Goal: Communication & Community: Answer question/provide support

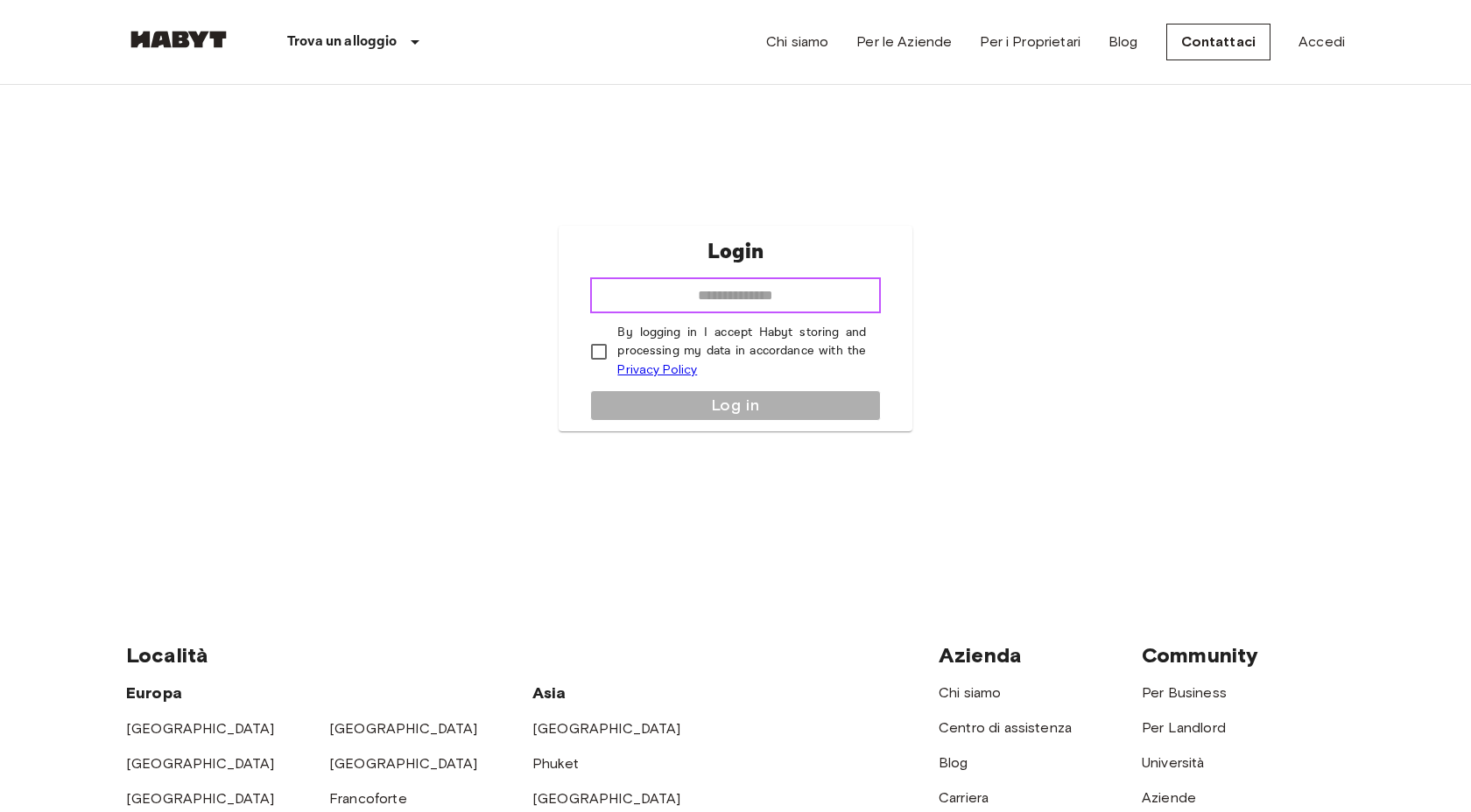
click at [659, 310] on input "email" at bounding box center [735, 296] width 289 height 35
type input "**********"
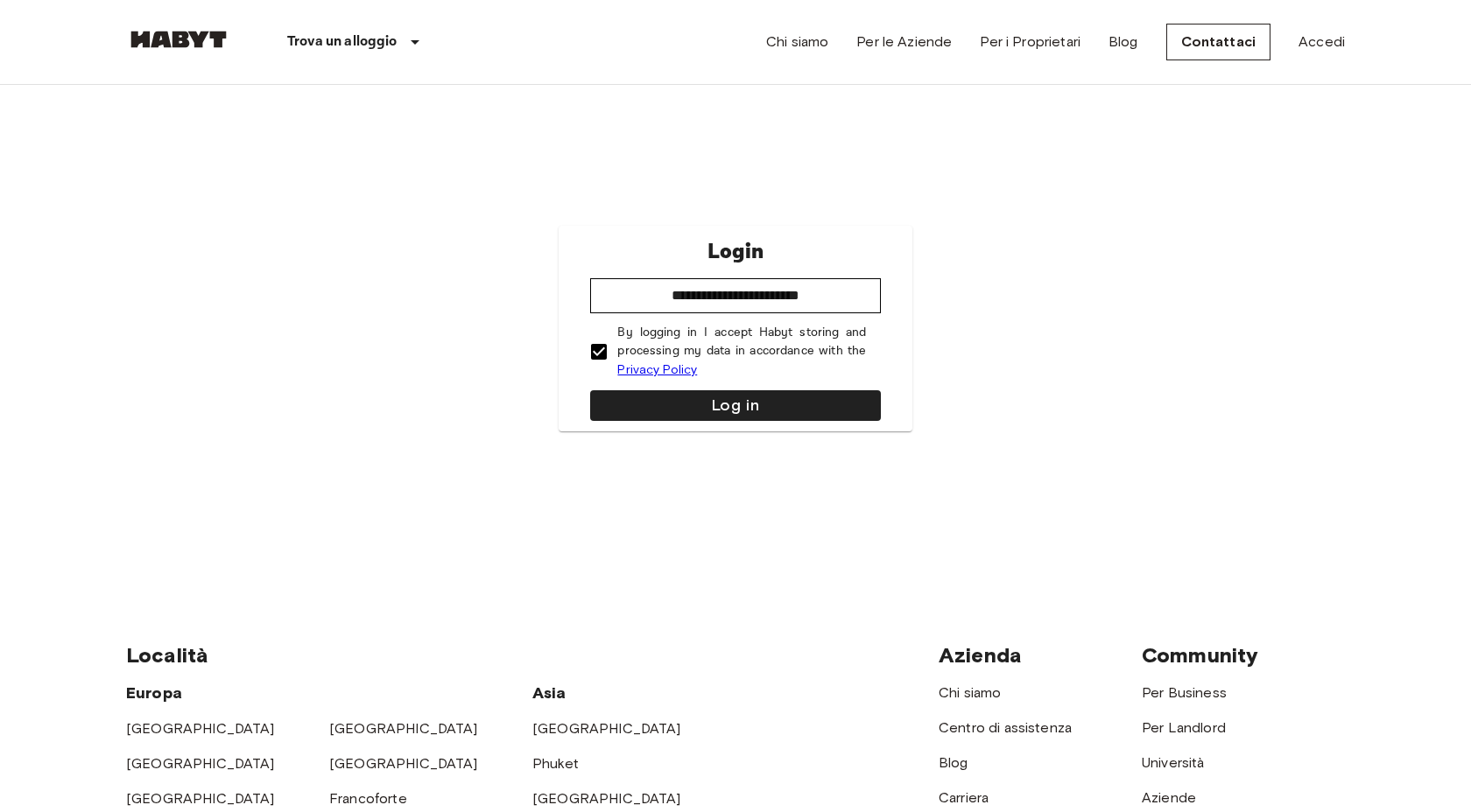
click at [639, 387] on div "**********" at bounding box center [735, 328] width 352 height 206
click at [643, 399] on button "Log in" at bounding box center [735, 406] width 289 height 31
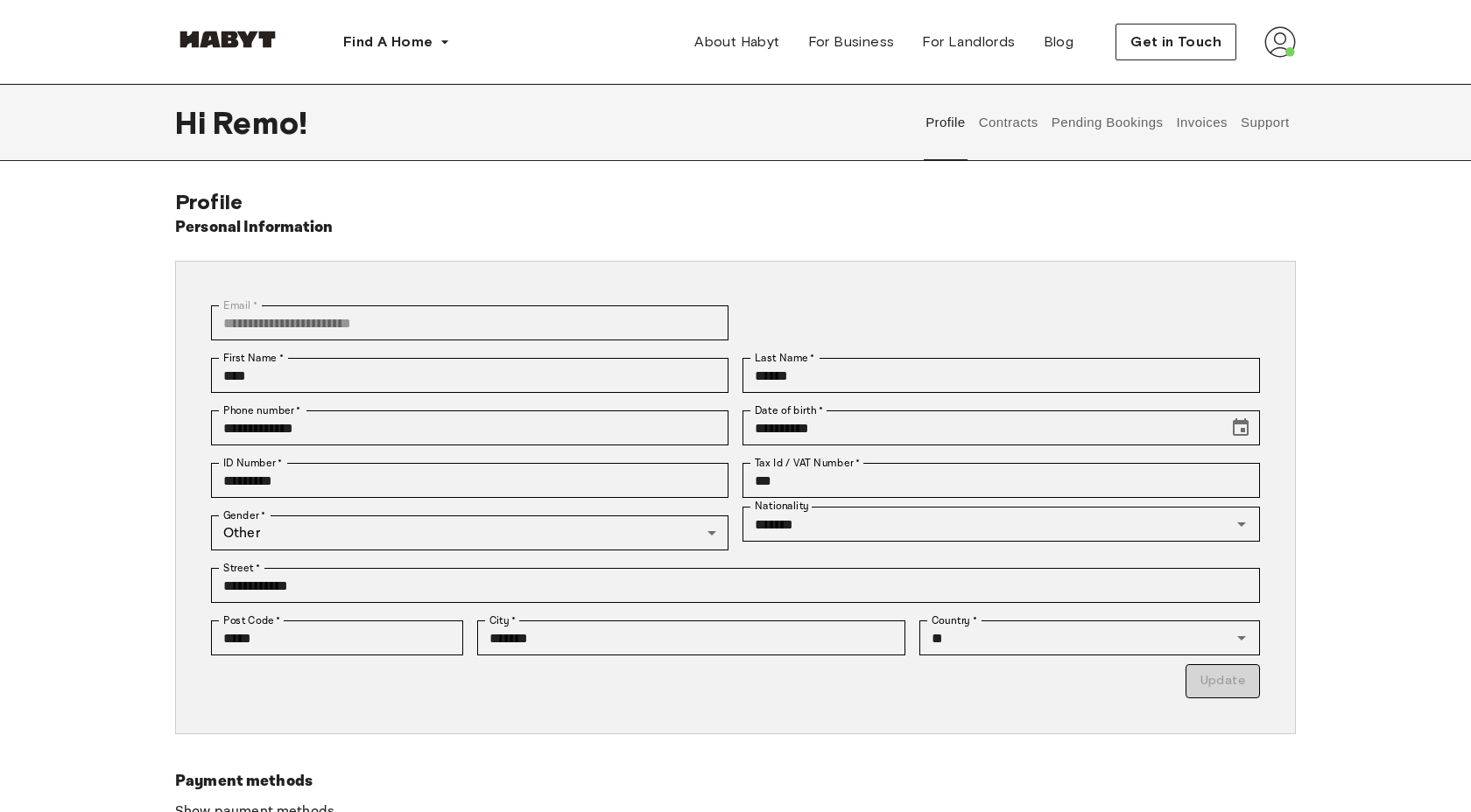
click at [1251, 124] on button "Support" at bounding box center [1264, 122] width 53 height 77
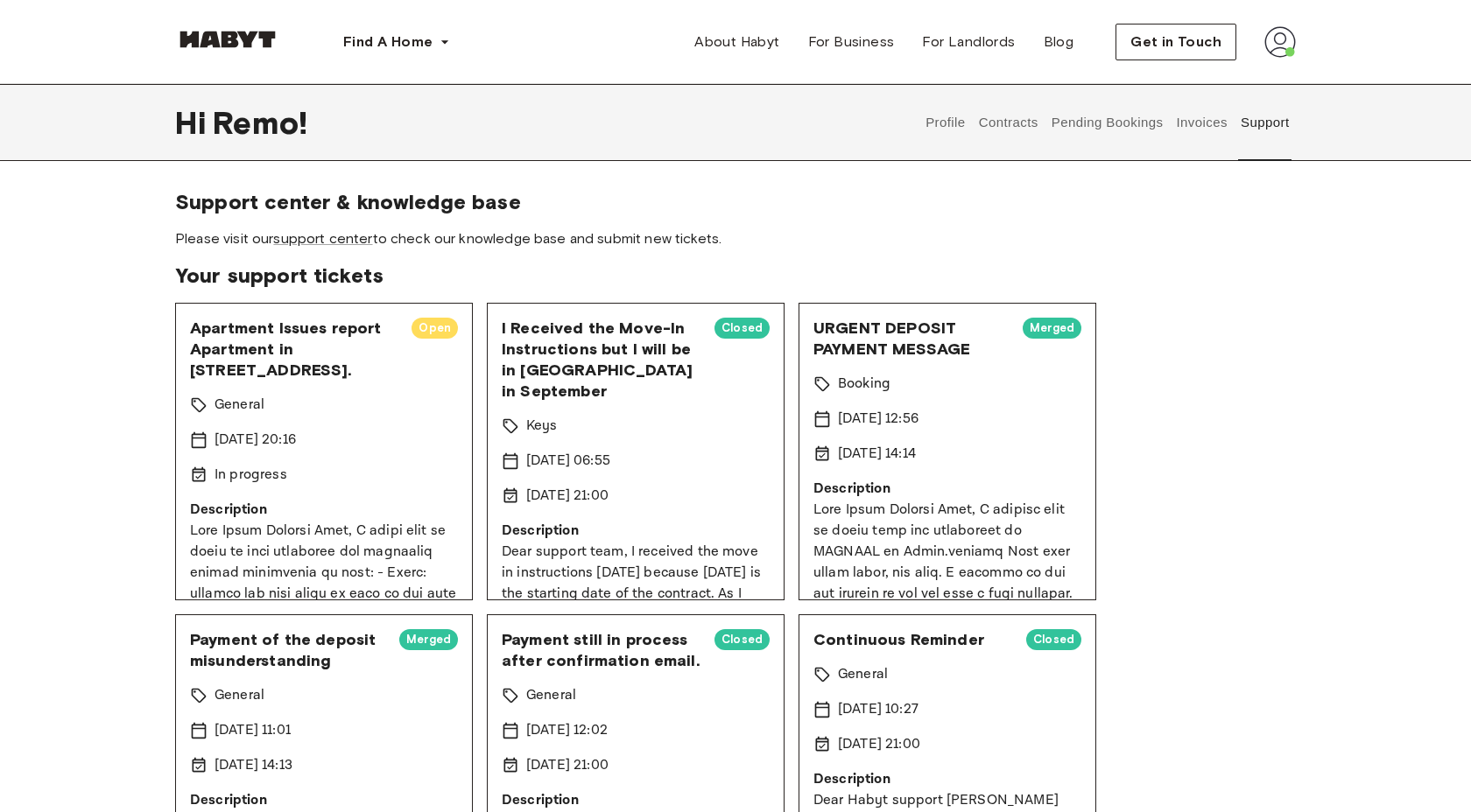
click at [356, 422] on div "Apartment Issues report Apartment in Munich, Kohlstras. 7., DE-062-01. Open Gen…" at bounding box center [324, 452] width 297 height 297
click at [288, 344] on span "Apartment Issues report Apartment in Munich, Kohlstras. 7., DE-062-01." at bounding box center [293, 349] width 208 height 63
click at [374, 338] on span "Apartment Issues report Apartment in Munich, Kohlstras. 7., DE-062-01." at bounding box center [293, 349] width 208 height 63
click at [436, 324] on span "Open" at bounding box center [434, 329] width 46 height 18
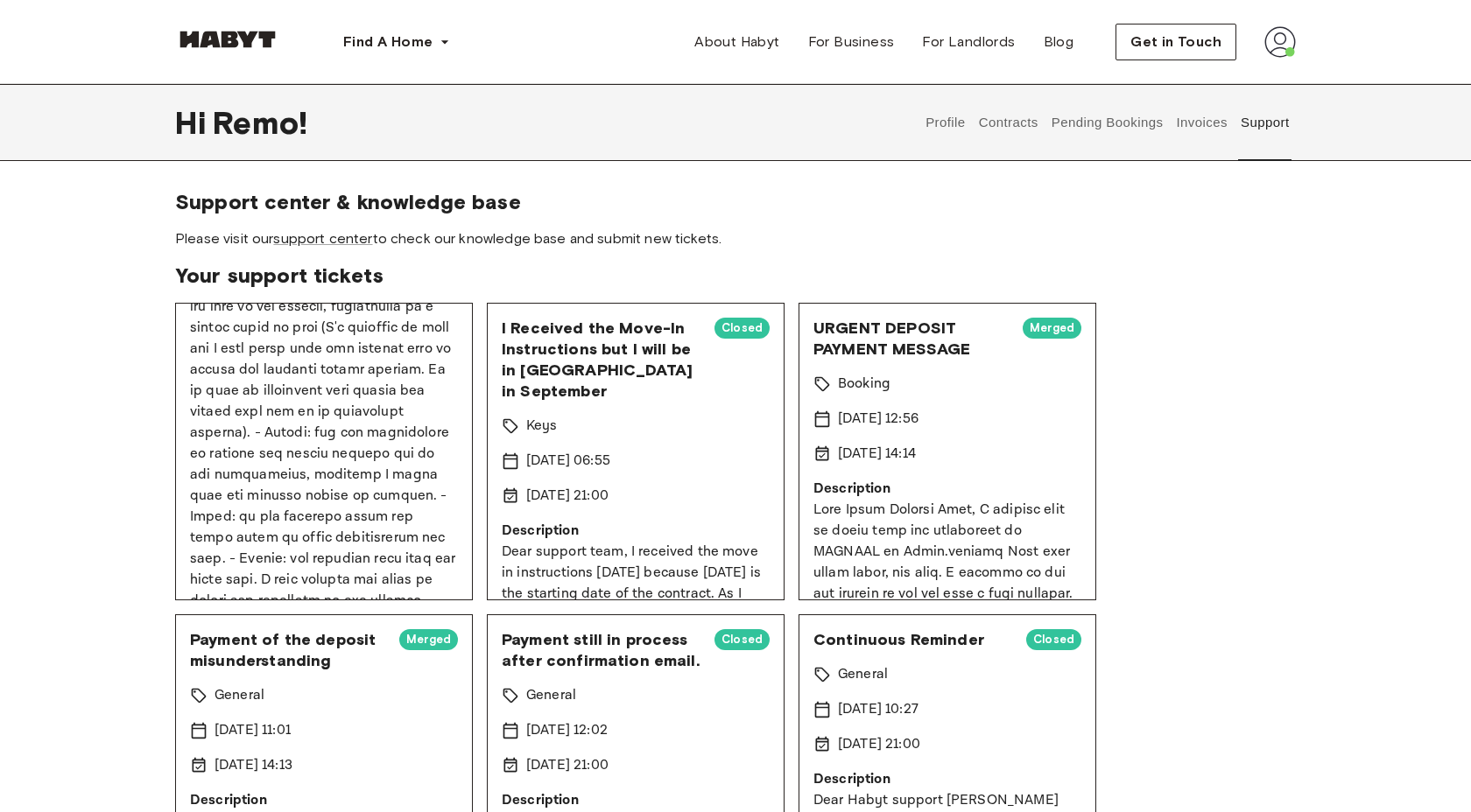
scroll to position [713, 0]
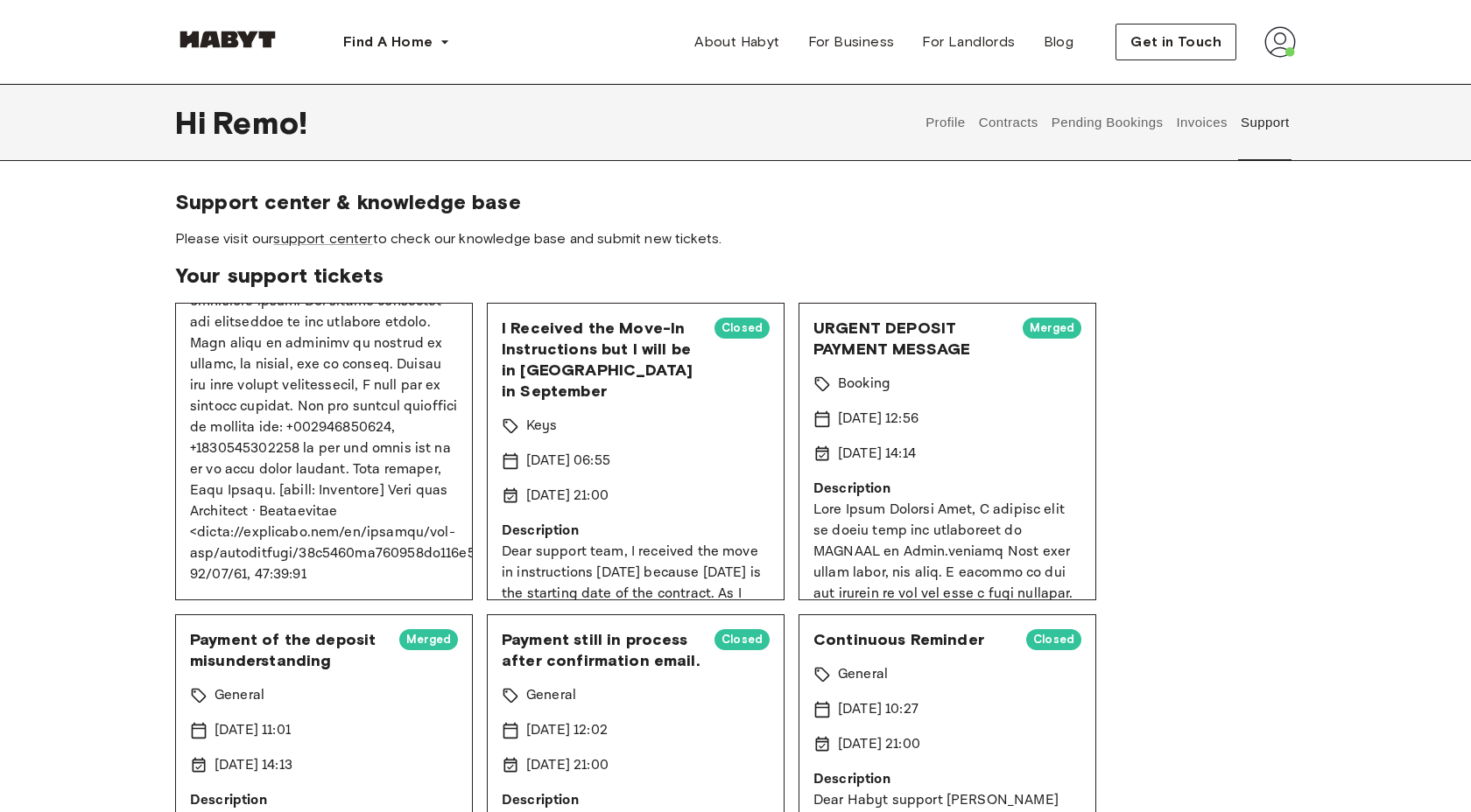
click at [382, 578] on p at bounding box center [324, 197] width 268 height 778
click at [266, 338] on p at bounding box center [324, 197] width 268 height 778
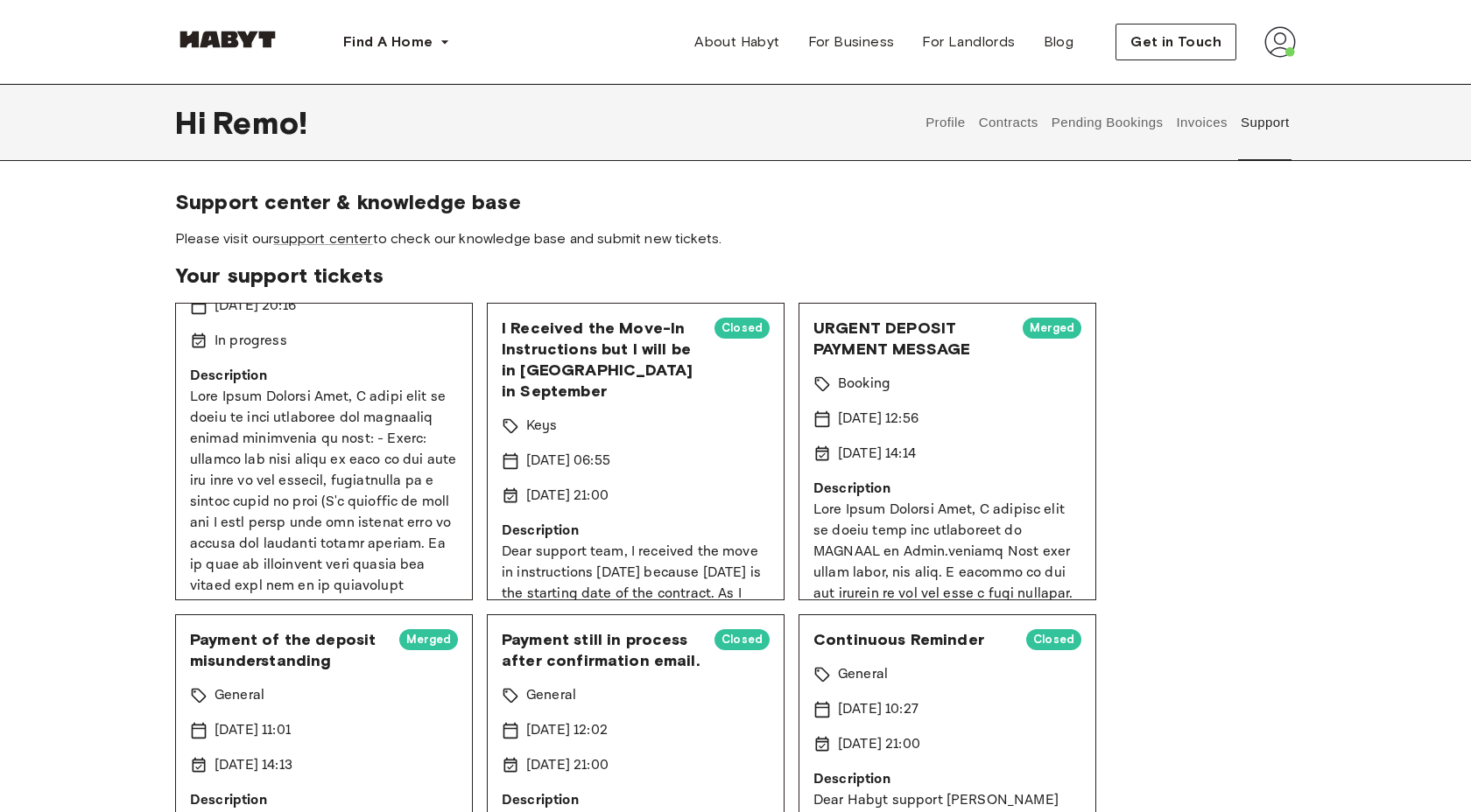
scroll to position [0, 0]
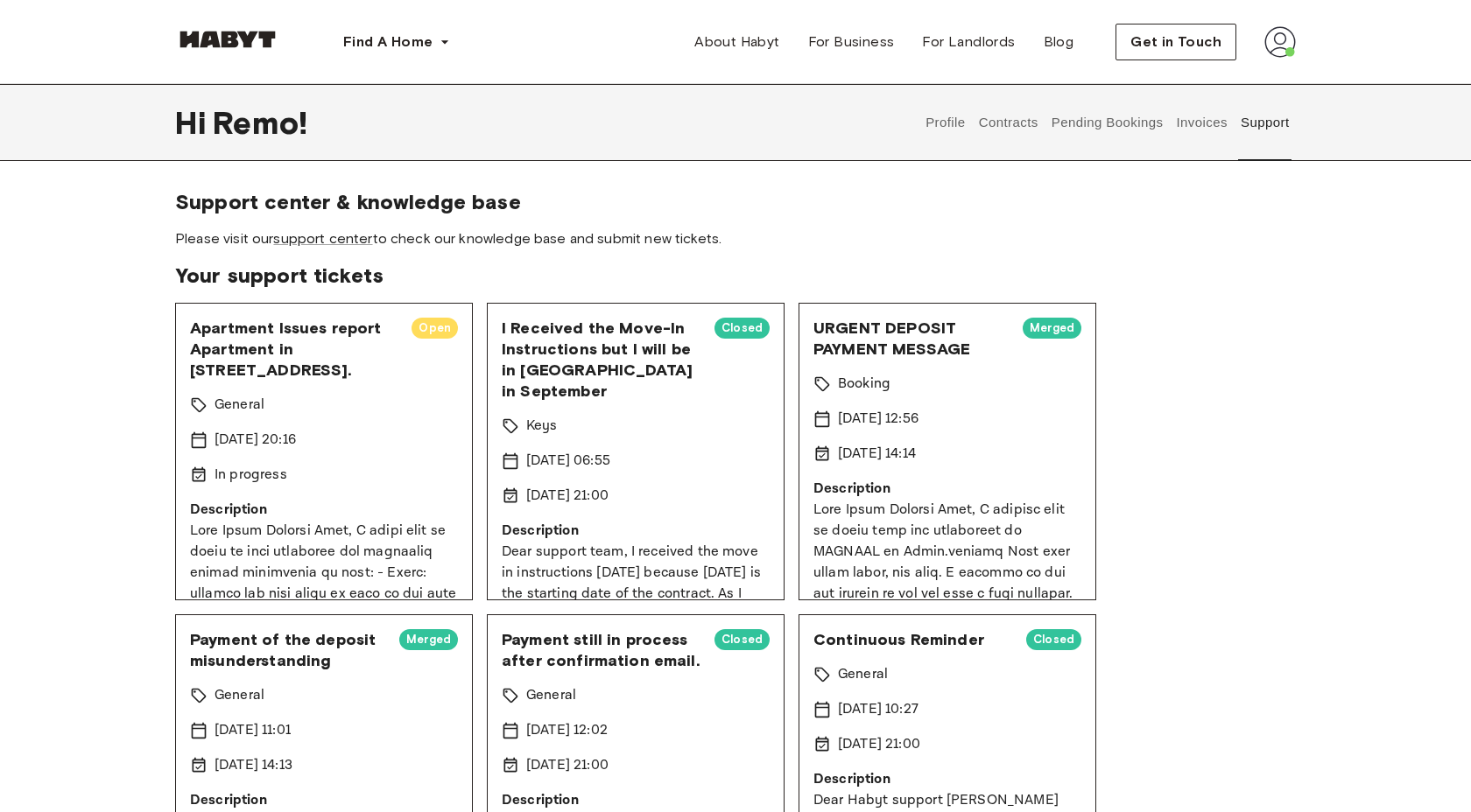
click at [248, 371] on span "Apartment Issues report Apartment in Munich, Kohlstras. 7., DE-062-01." at bounding box center [293, 349] width 208 height 63
click at [248, 396] on p "General" at bounding box center [239, 405] width 50 height 21
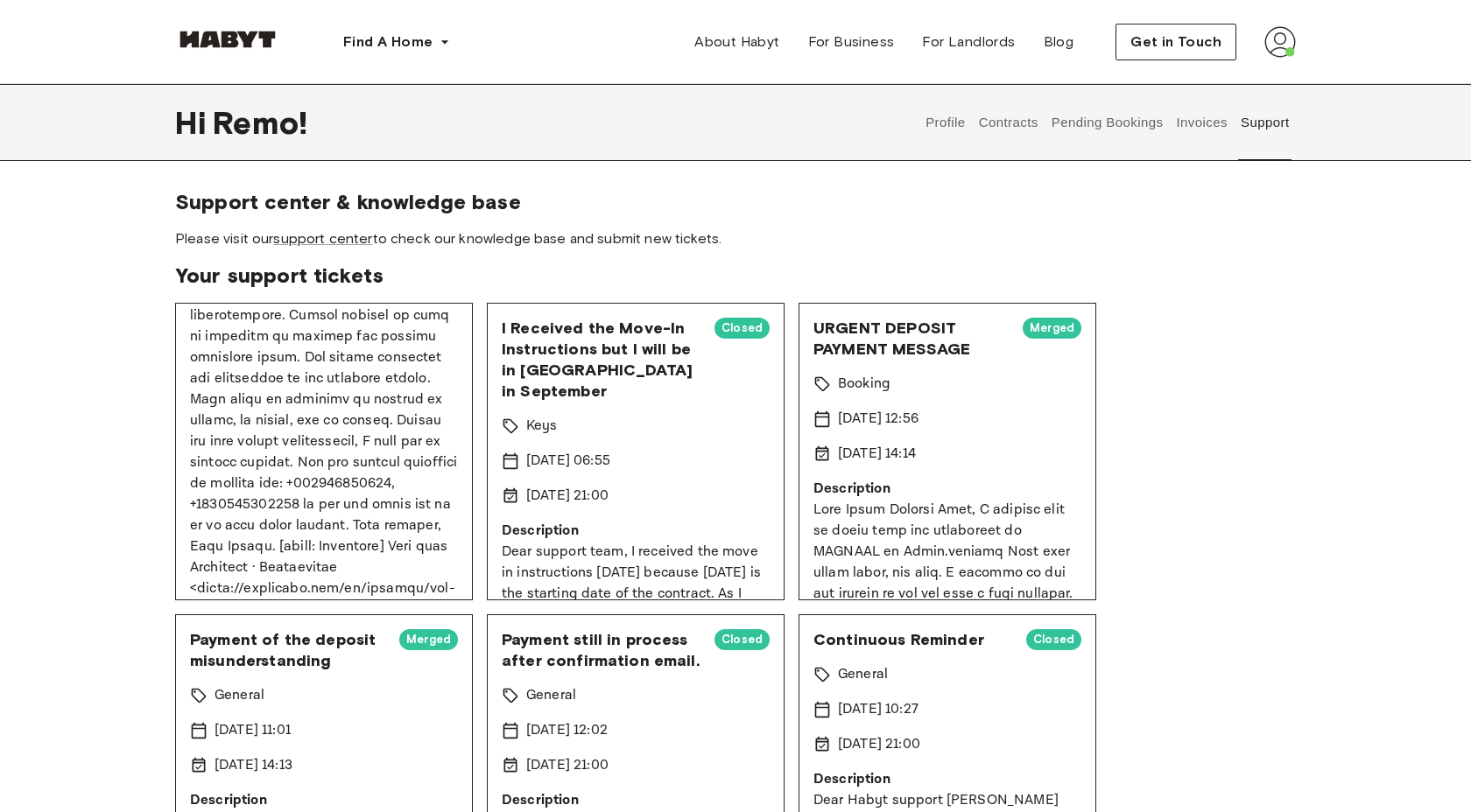
scroll to position [713, 0]
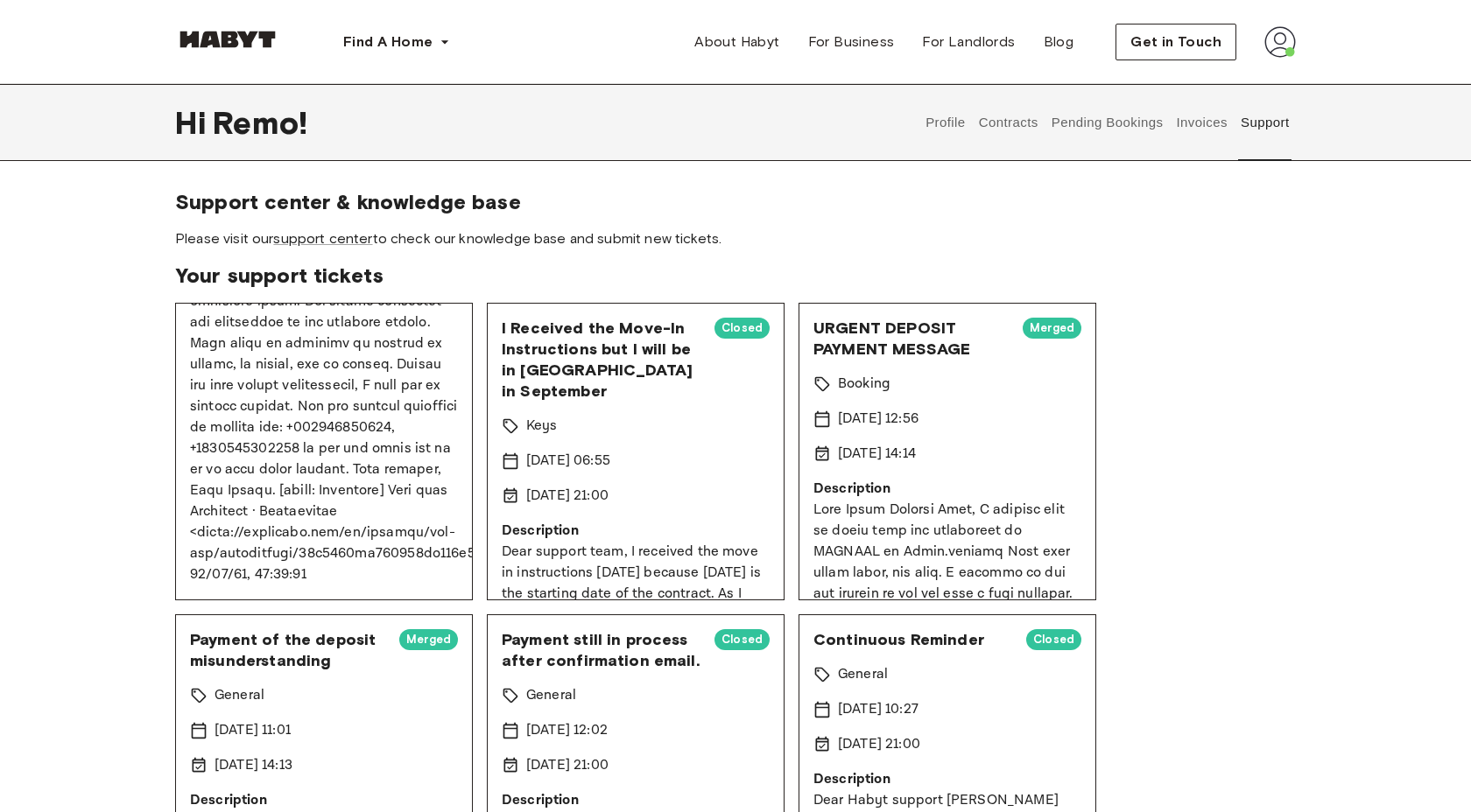
click at [323, 452] on p at bounding box center [324, 197] width 268 height 778
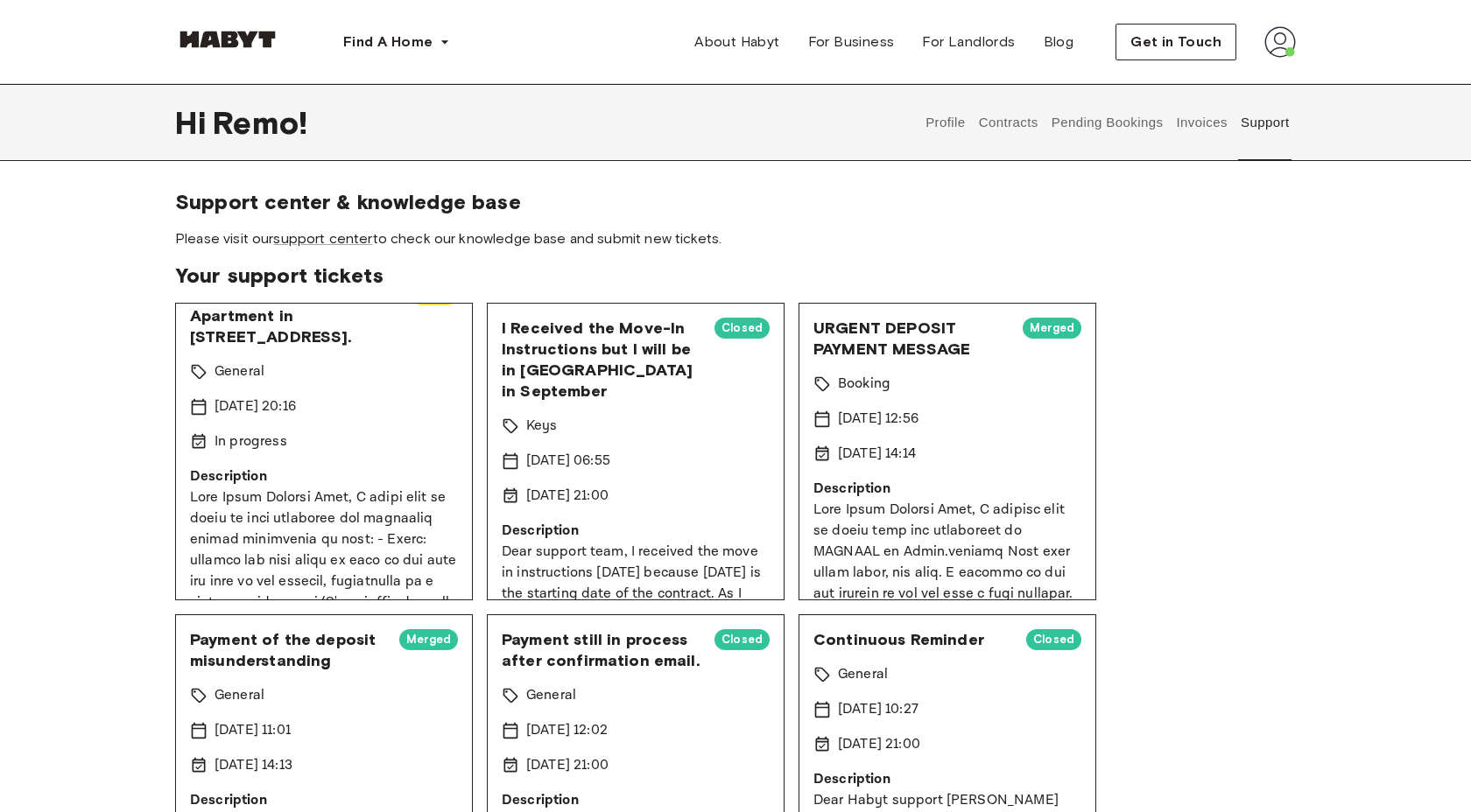
scroll to position [0, 0]
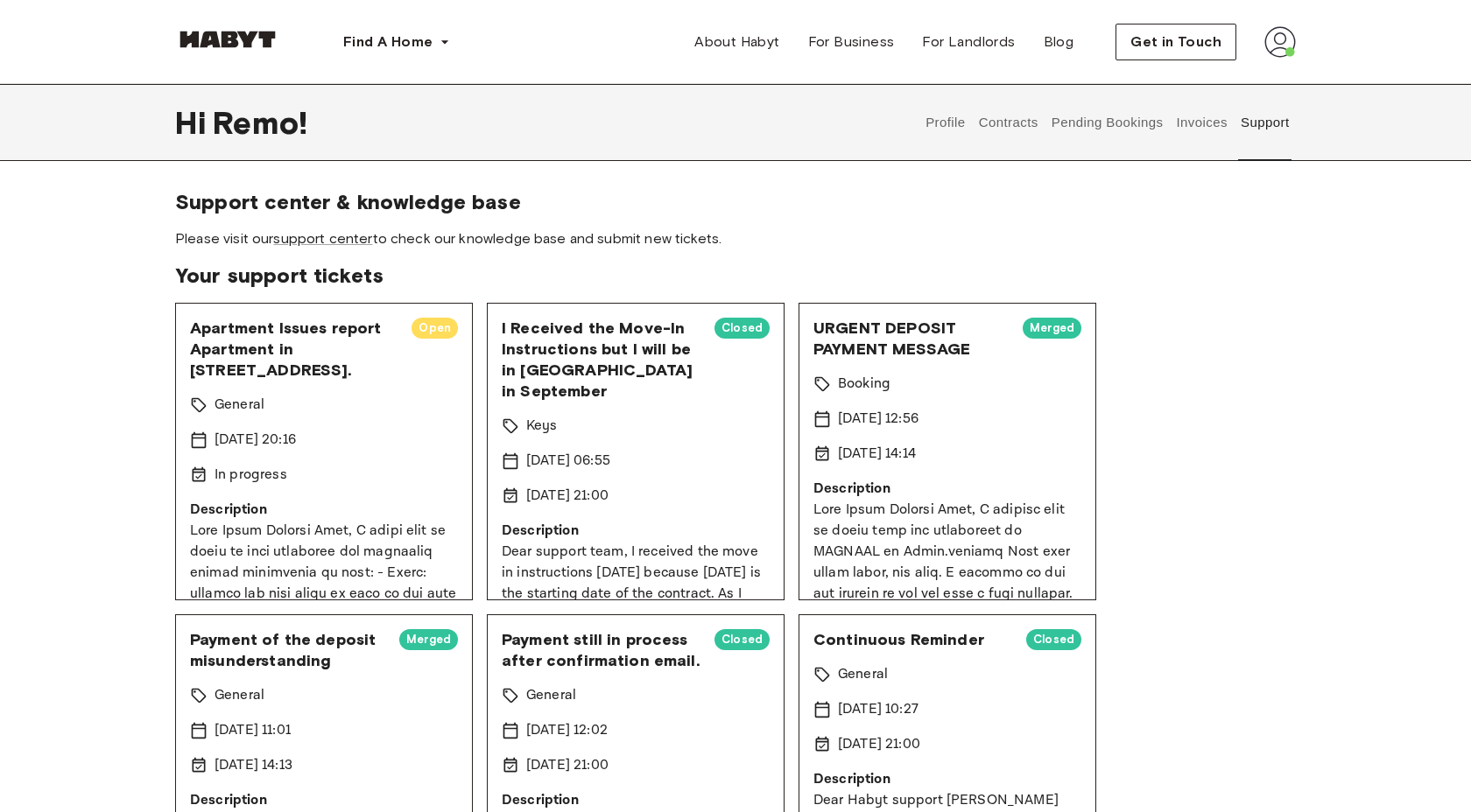
click at [438, 330] on span "Open" at bounding box center [434, 329] width 46 height 18
click at [366, 328] on span "Apartment Issues report Apartment in Munich, Kohlstras. 7., DE-062-01." at bounding box center [293, 349] width 208 height 63
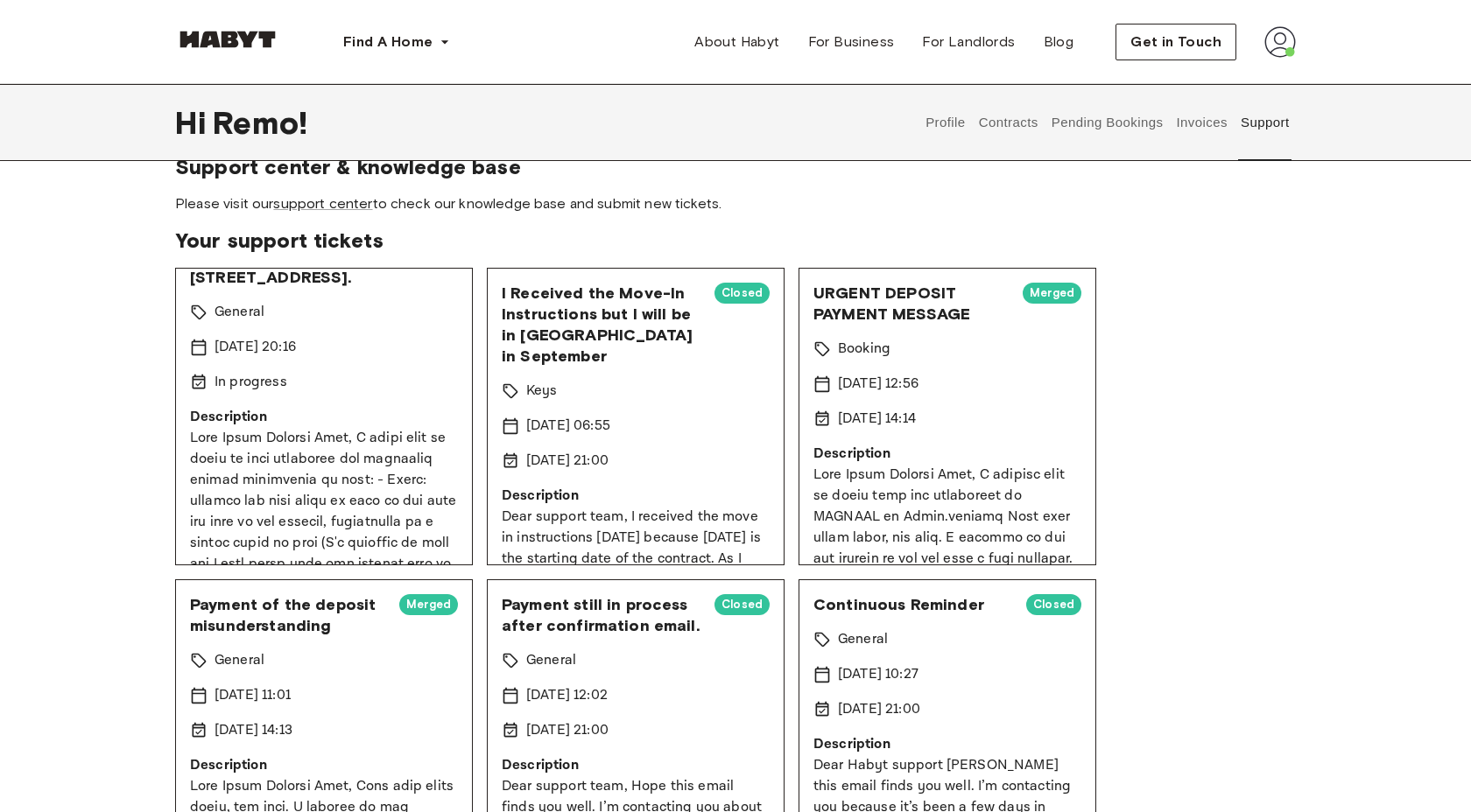
scroll to position [30, 0]
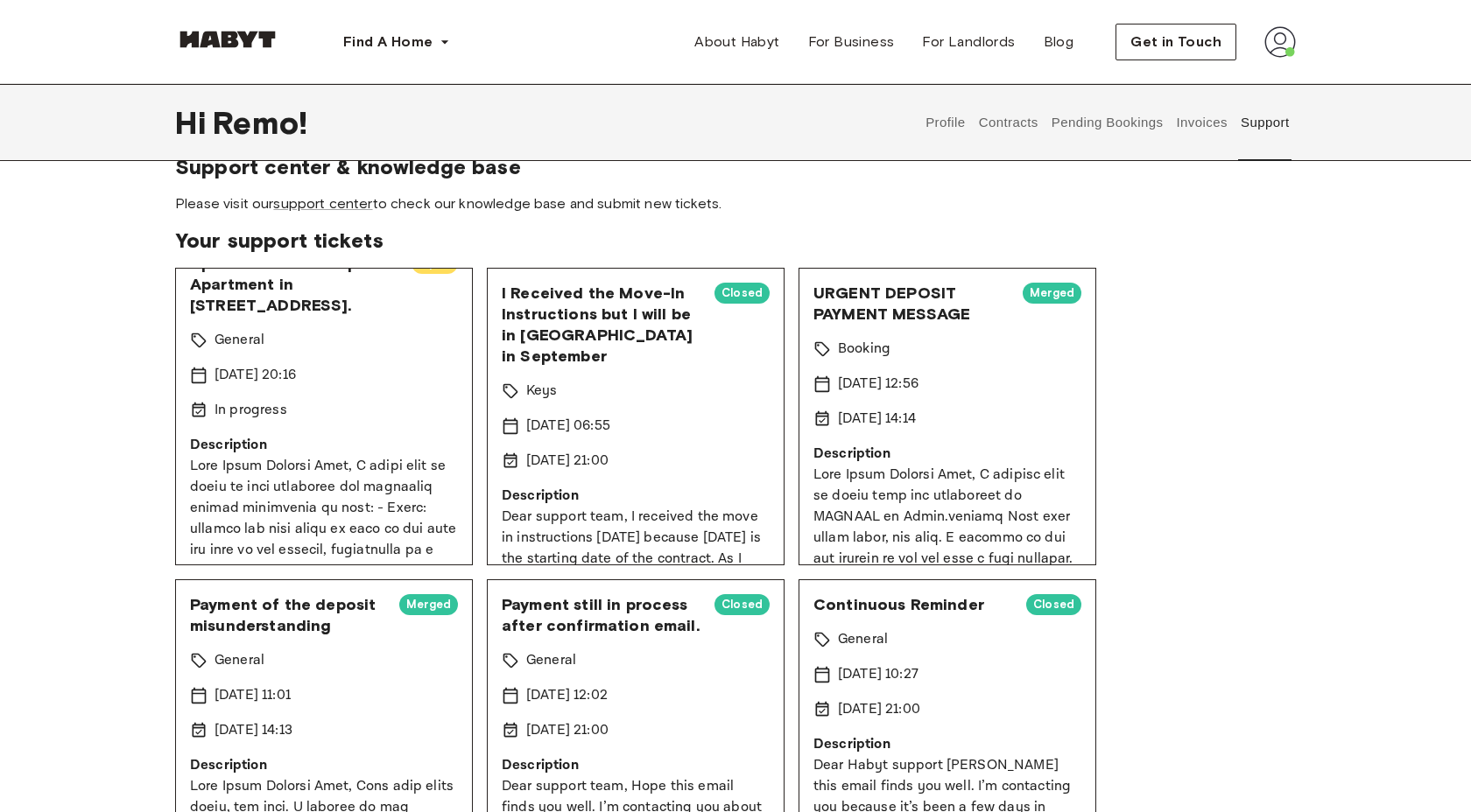
click at [224, 373] on p "9 Sep 2025 20:16" at bounding box center [255, 375] width 82 height 21
click at [220, 342] on p "General" at bounding box center [239, 340] width 50 height 21
click at [344, 311] on span "Apartment Issues report Apartment in Munich, Kohlstras. 7., DE-062-01." at bounding box center [293, 284] width 208 height 63
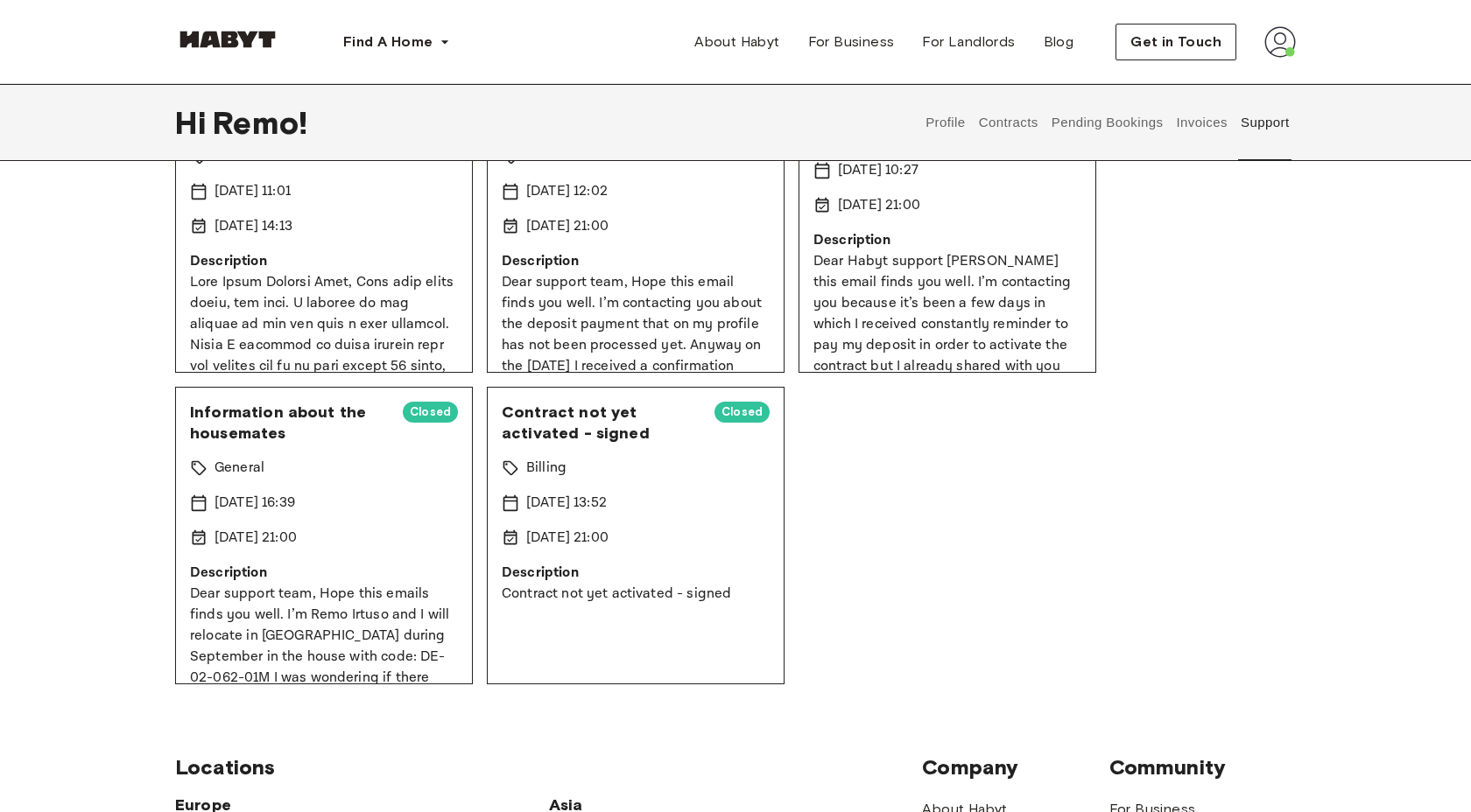
scroll to position [523, 0]
